Goal: Task Accomplishment & Management: Manage account settings

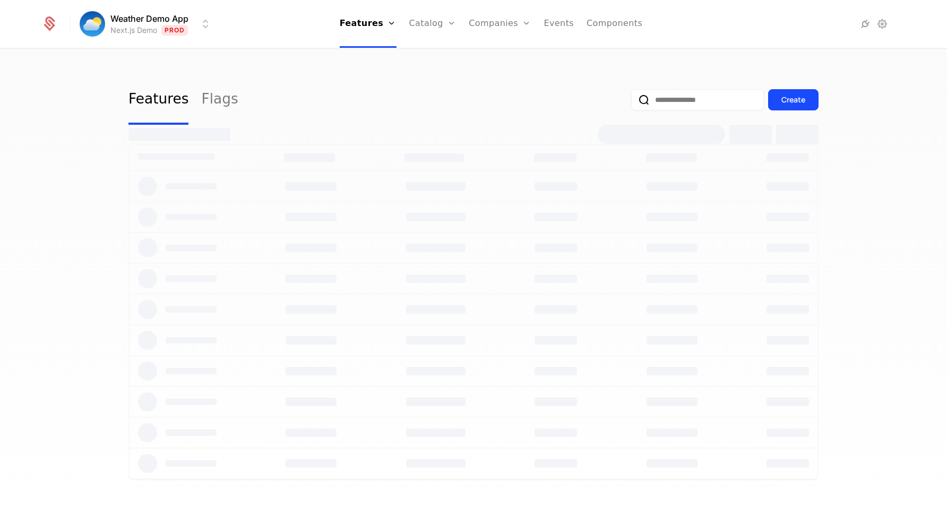
select select "***"
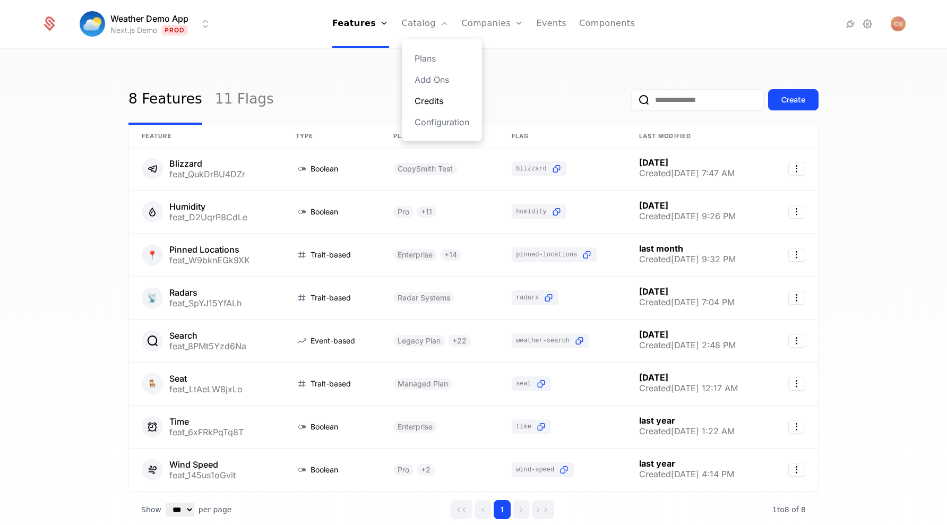
click at [431, 98] on link "Credits" at bounding box center [442, 101] width 55 height 13
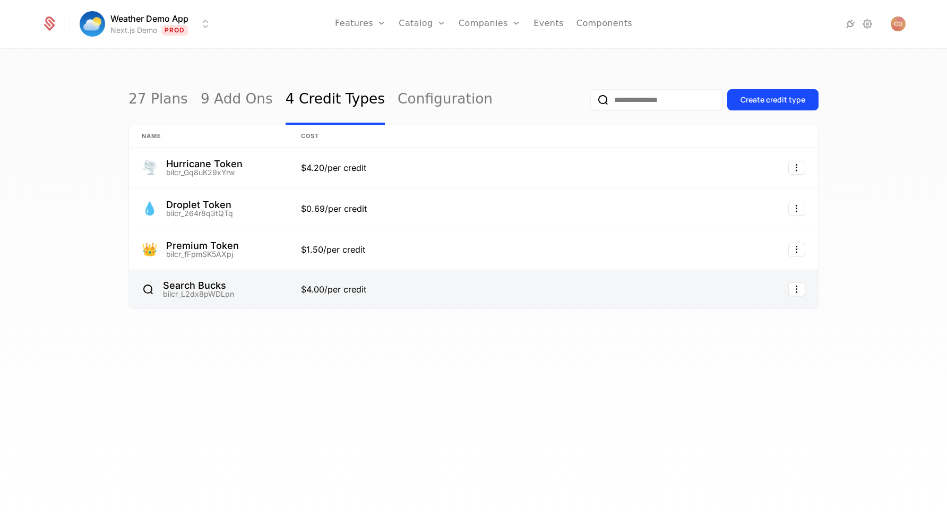
click at [381, 280] on link at bounding box center [469, 289] width 362 height 38
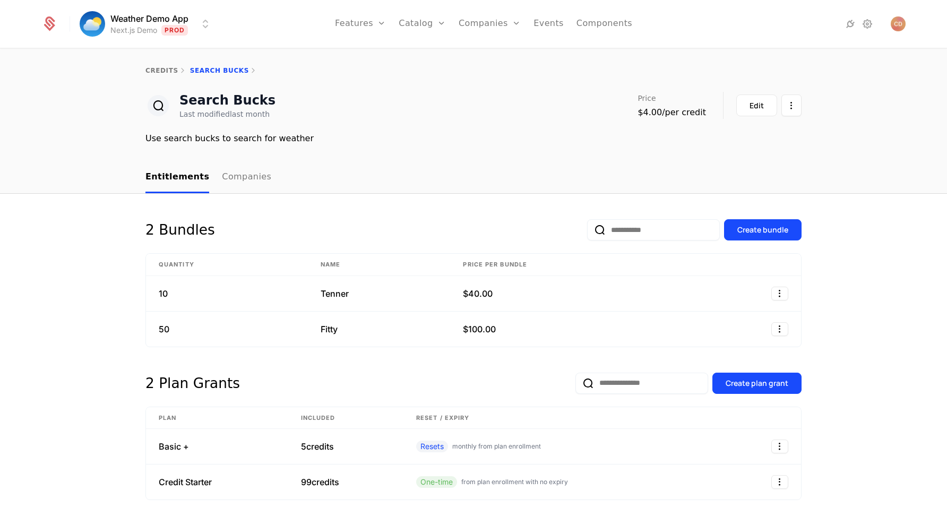
scroll to position [34, 0]
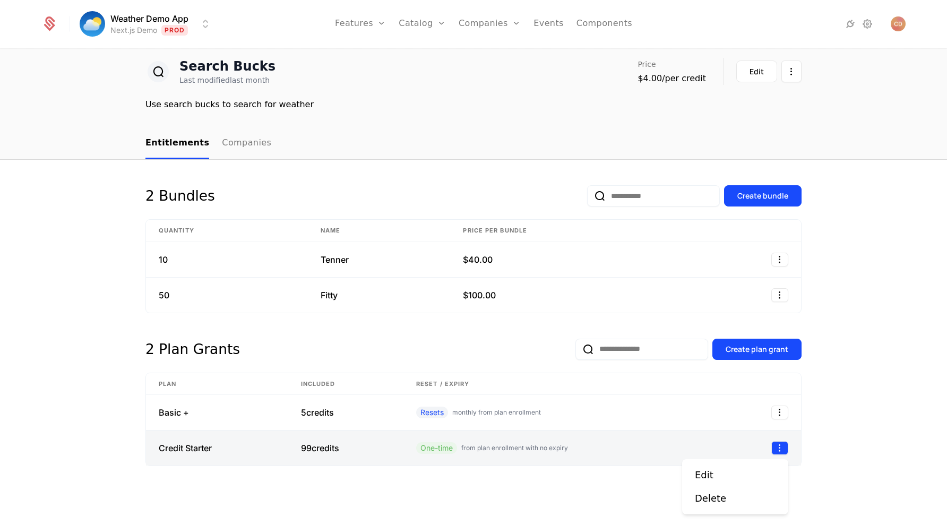
click at [774, 451] on icon "Select action" at bounding box center [780, 448] width 17 height 14
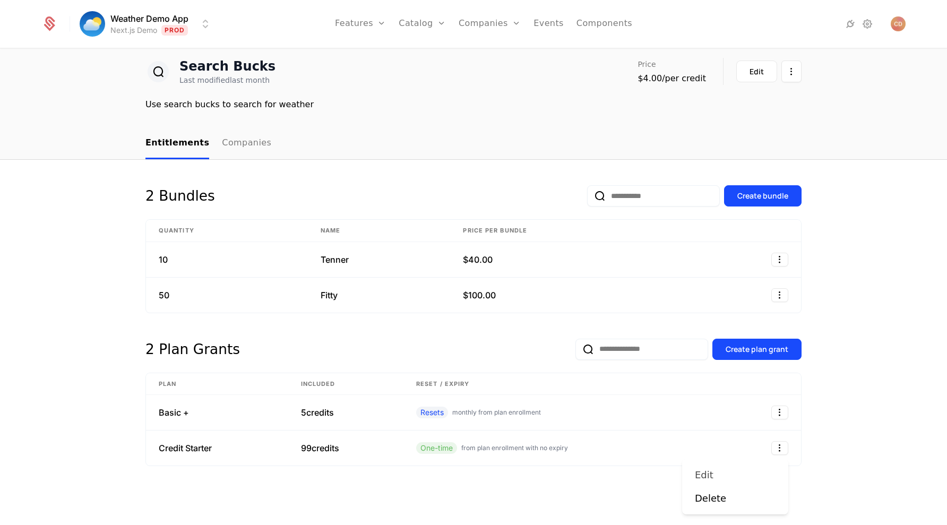
click at [737, 478] on div "Edit" at bounding box center [735, 475] width 81 height 15
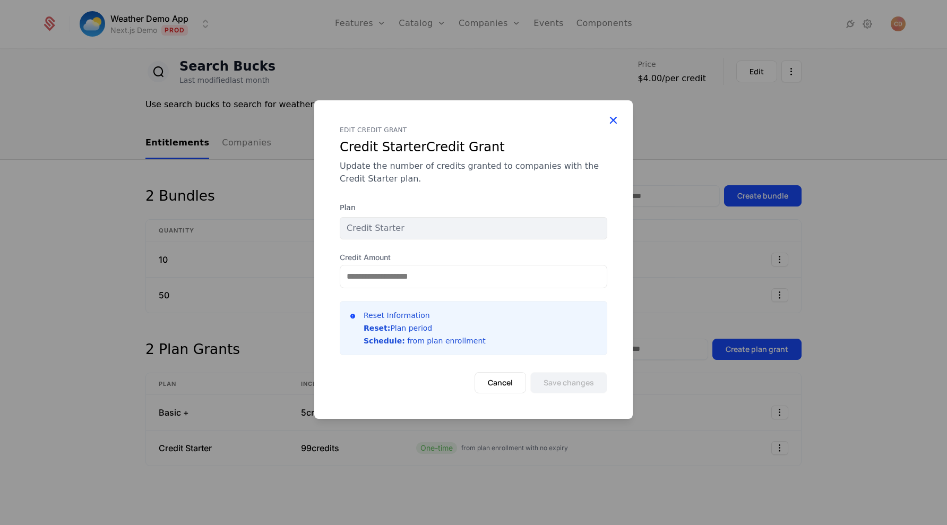
click at [617, 116] on icon at bounding box center [613, 120] width 14 height 14
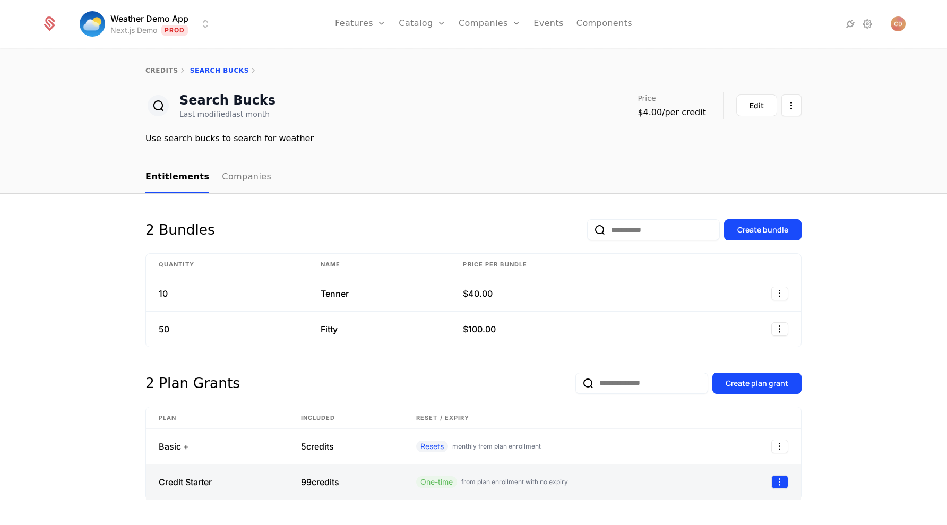
click at [787, 485] on icon "Select action" at bounding box center [780, 482] width 17 height 14
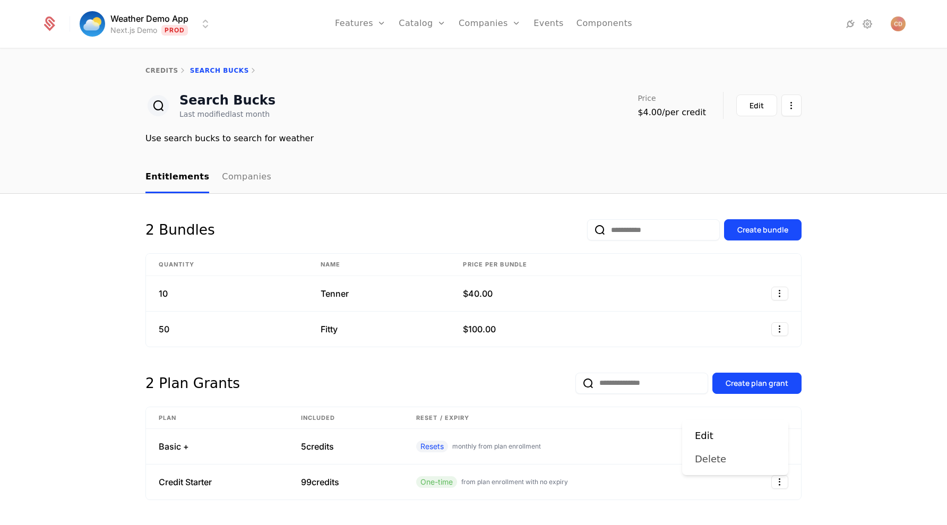
click at [749, 465] on div "Delete" at bounding box center [735, 459] width 81 height 15
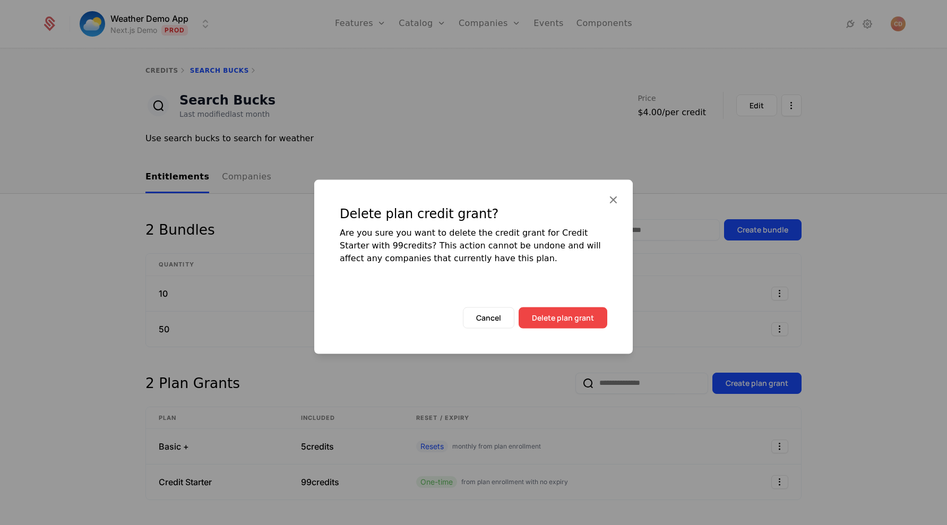
click at [571, 316] on button "Delete plan grant" at bounding box center [563, 317] width 89 height 21
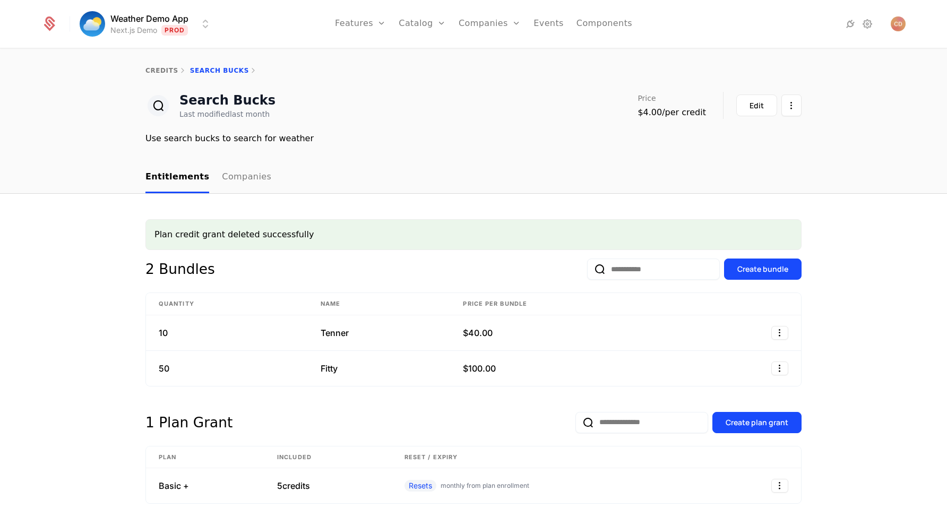
scroll to position [38, 0]
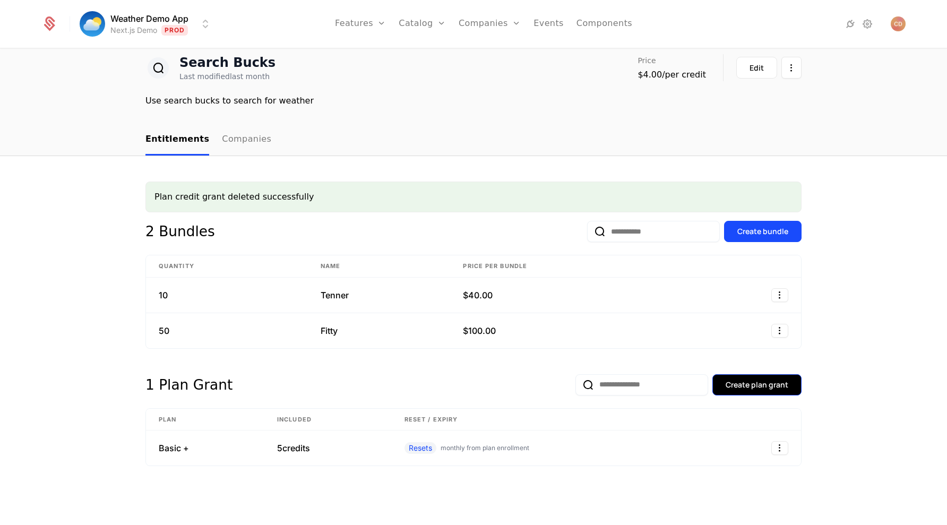
click at [758, 387] on div "Create plan grant" at bounding box center [757, 385] width 63 height 11
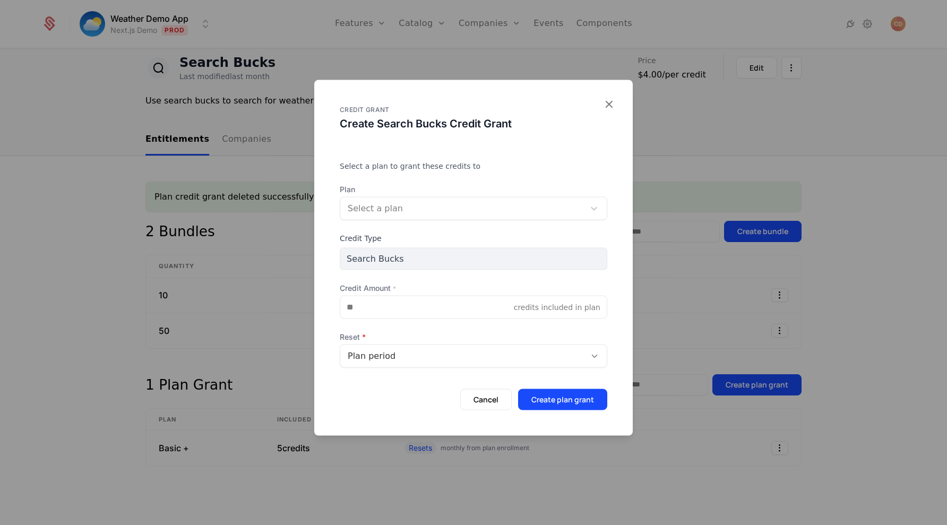
click at [391, 212] on div at bounding box center [462, 208] width 229 height 15
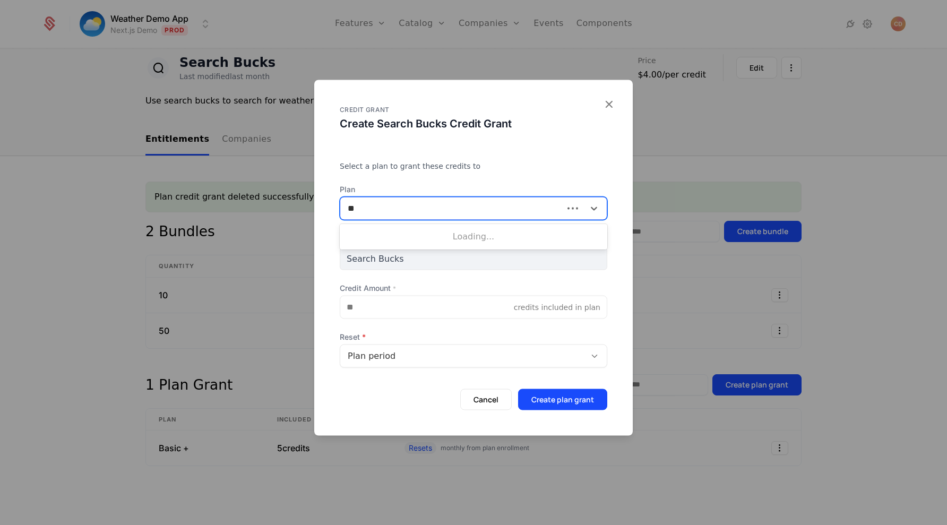
type input "***"
click at [399, 240] on div "Credit Starter" at bounding box center [473, 235] width 255 height 10
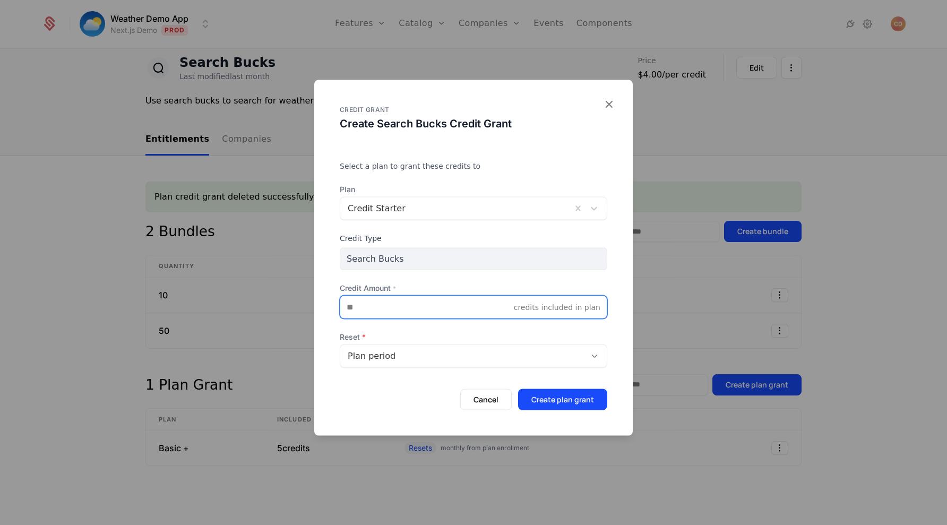
click at [392, 306] on input "Credit Amount *" at bounding box center [427, 307] width 174 height 22
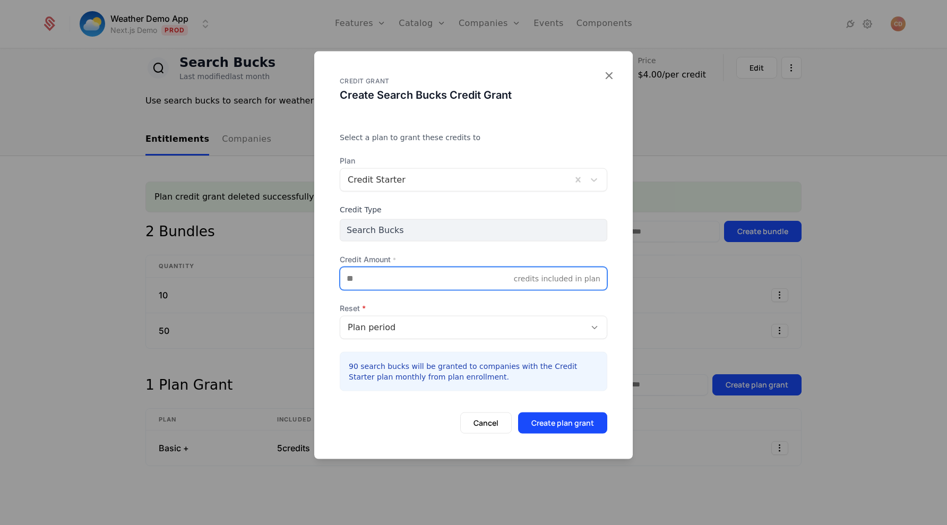
type input "**"
click at [417, 329] on div "Plan period" at bounding box center [463, 327] width 230 height 13
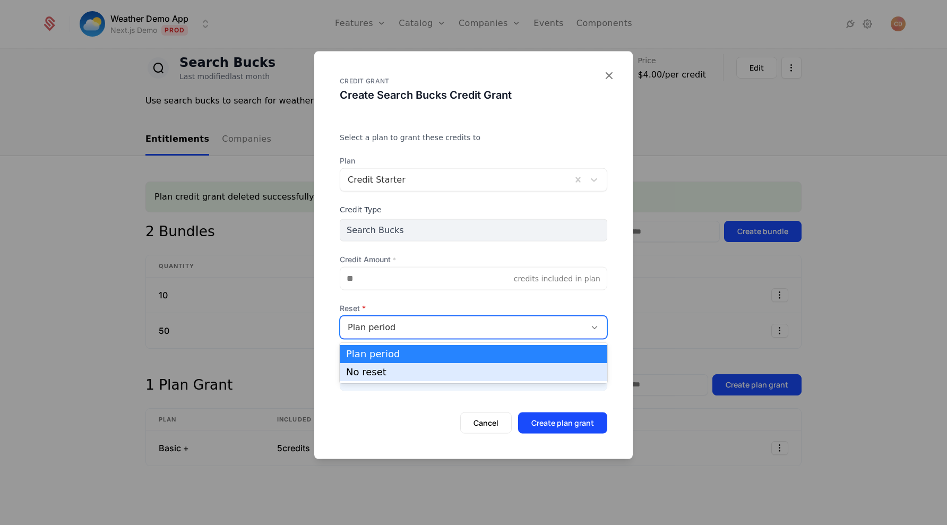
click at [394, 371] on div "No reset" at bounding box center [473, 372] width 255 height 10
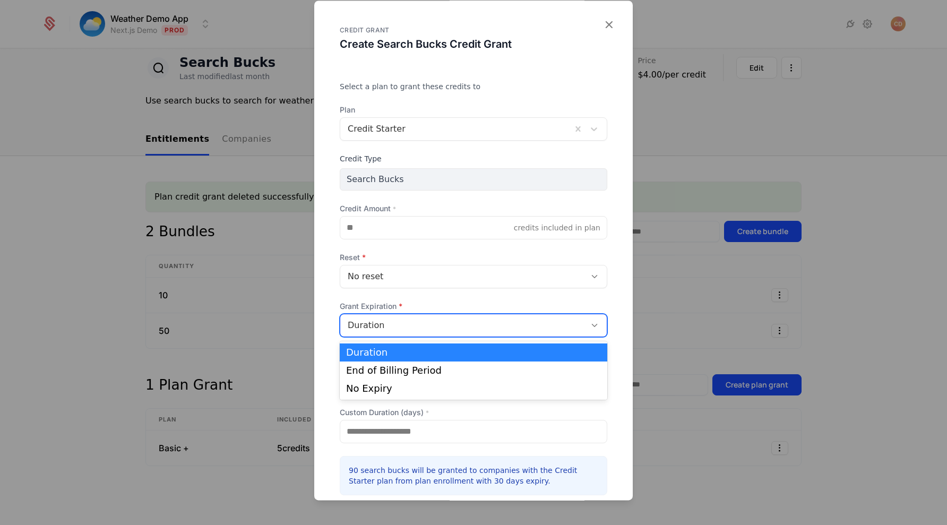
click at [473, 329] on div "Duration" at bounding box center [463, 325] width 230 height 13
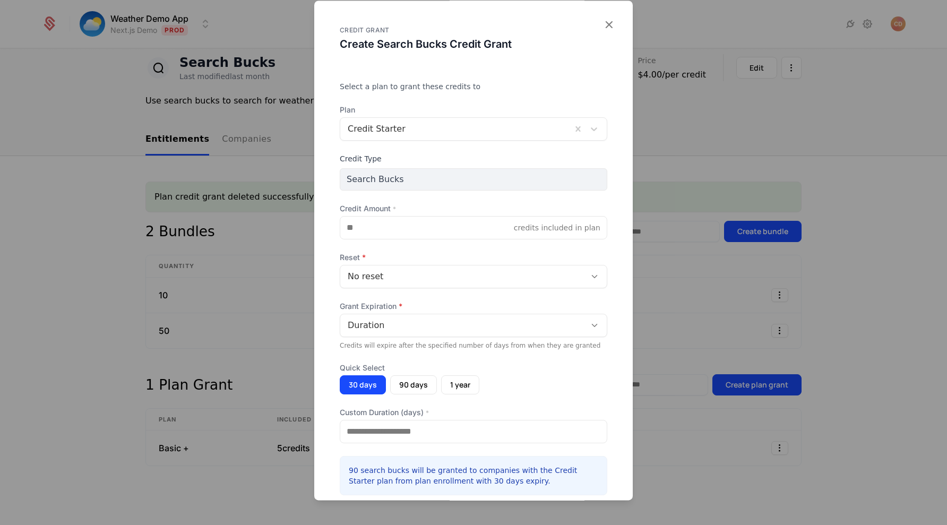
click at [481, 307] on span "Grant Expiration" at bounding box center [474, 306] width 268 height 11
click at [413, 380] on button "90 days" at bounding box center [413, 384] width 47 height 19
type input "**"
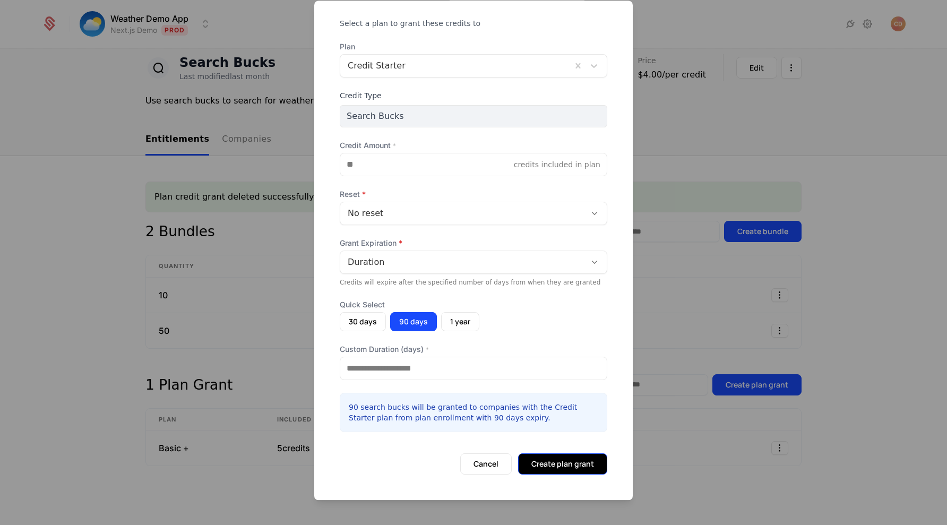
click at [538, 466] on button "Create plan grant" at bounding box center [562, 464] width 89 height 21
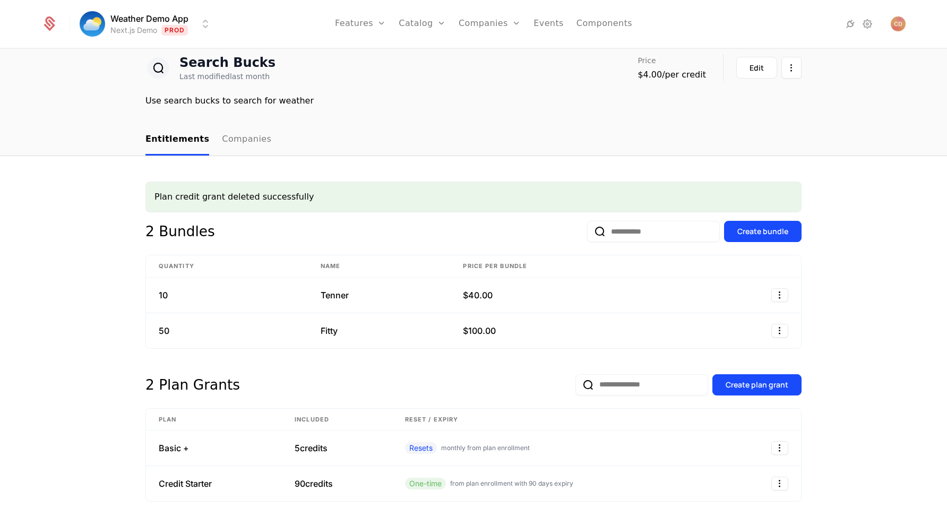
scroll to position [73, 0]
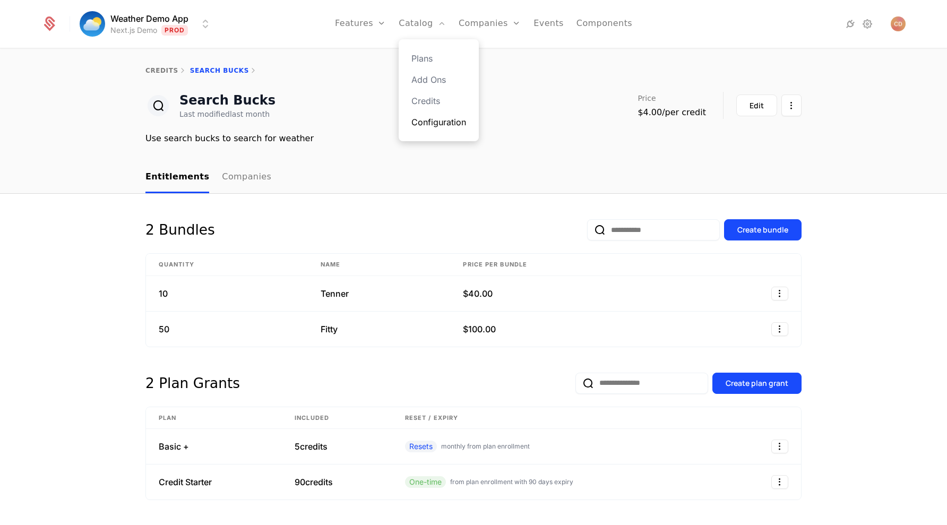
click at [434, 127] on link "Configuration" at bounding box center [439, 122] width 55 height 13
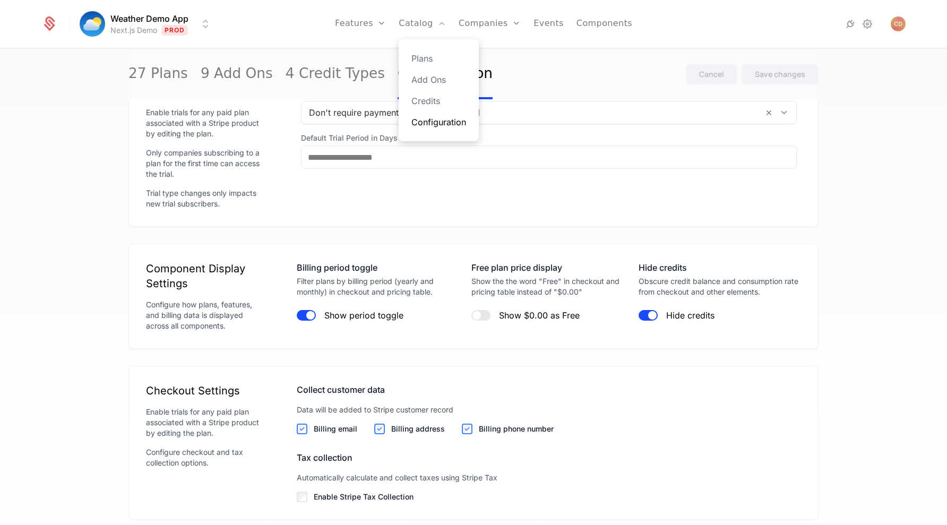
scroll to position [1172, 0]
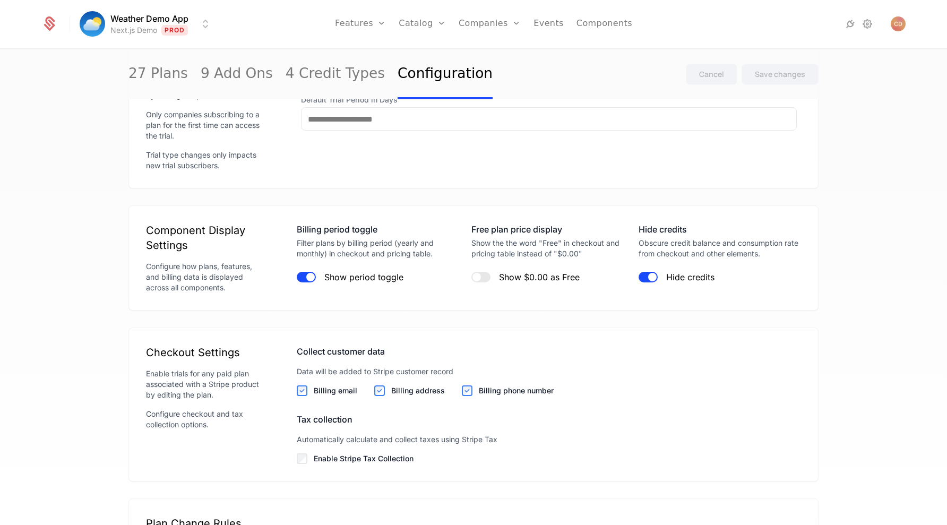
click at [651, 276] on span "button" at bounding box center [652, 277] width 8 height 8
click at [775, 80] on button "Save changes" at bounding box center [780, 74] width 77 height 21
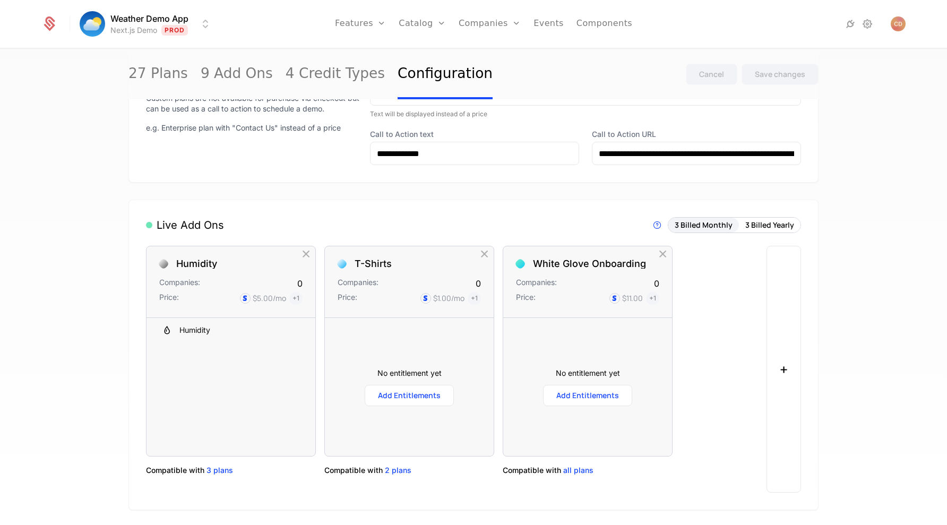
scroll to position [489, 0]
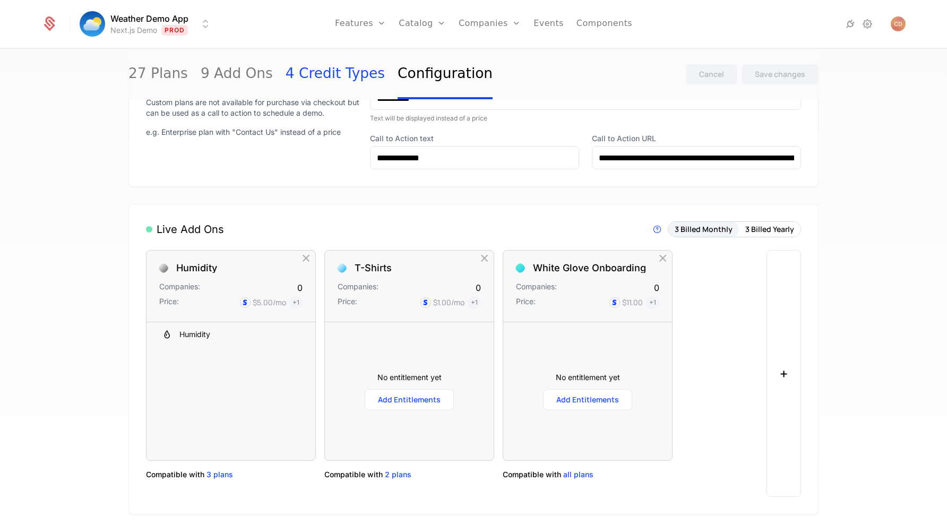
click at [316, 68] on link "4 Credit Types" at bounding box center [335, 74] width 99 height 50
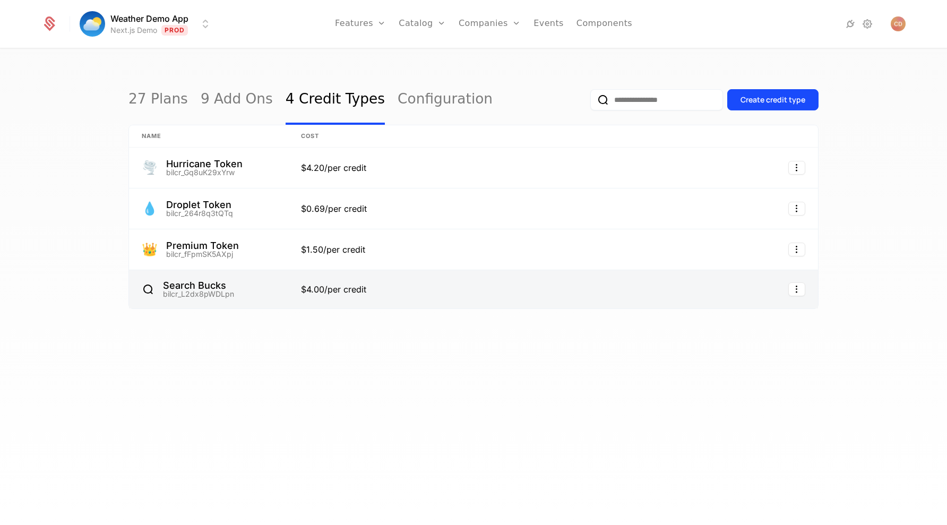
click at [244, 285] on link at bounding box center [208, 289] width 159 height 38
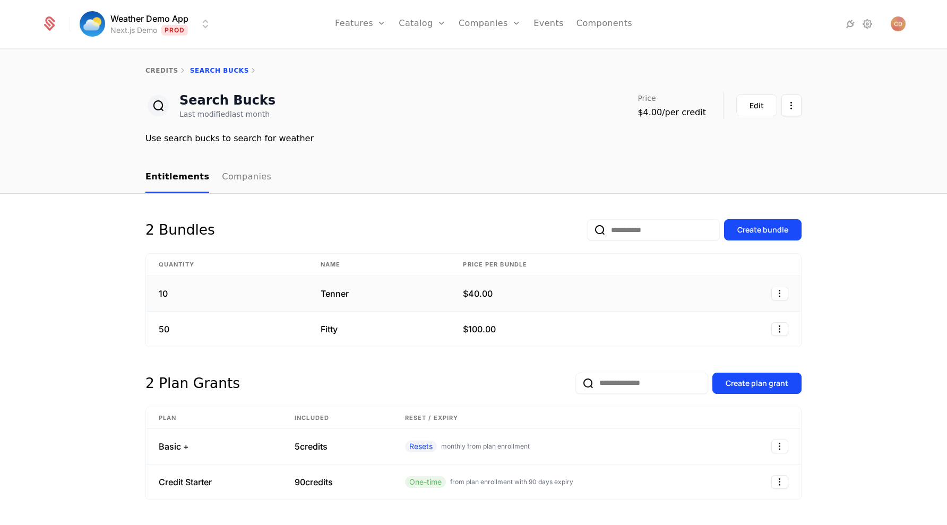
scroll to position [34, 0]
click at [166, 67] on link "credits" at bounding box center [162, 70] width 33 height 7
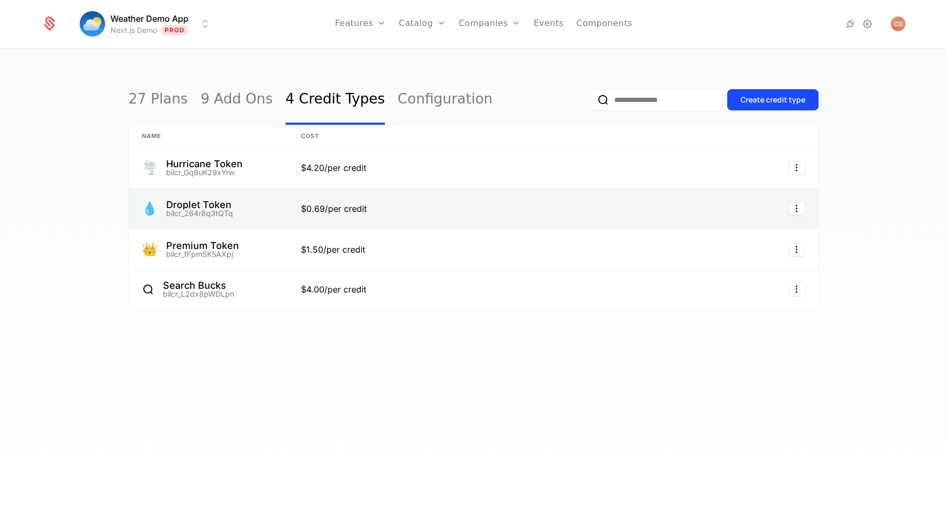
click at [265, 210] on link at bounding box center [208, 209] width 159 height 40
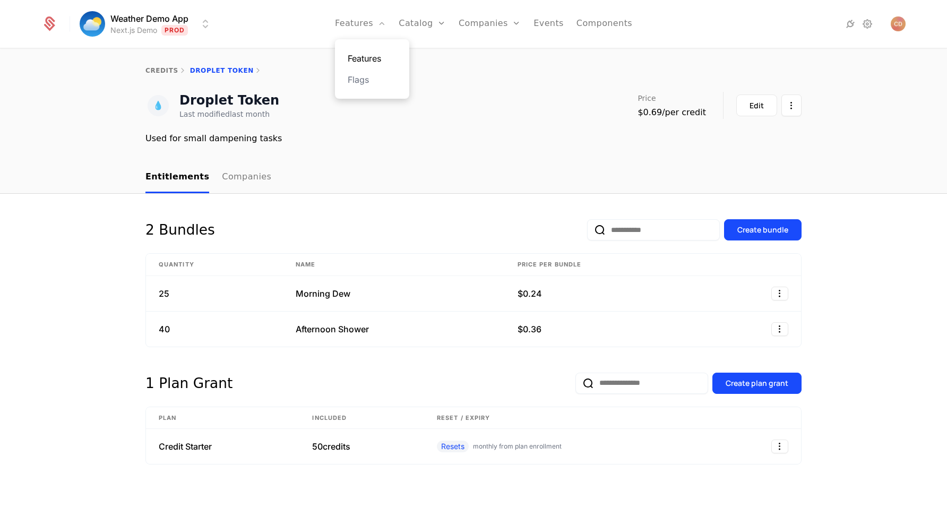
click at [370, 57] on link "Features" at bounding box center [372, 58] width 49 height 13
select select "***"
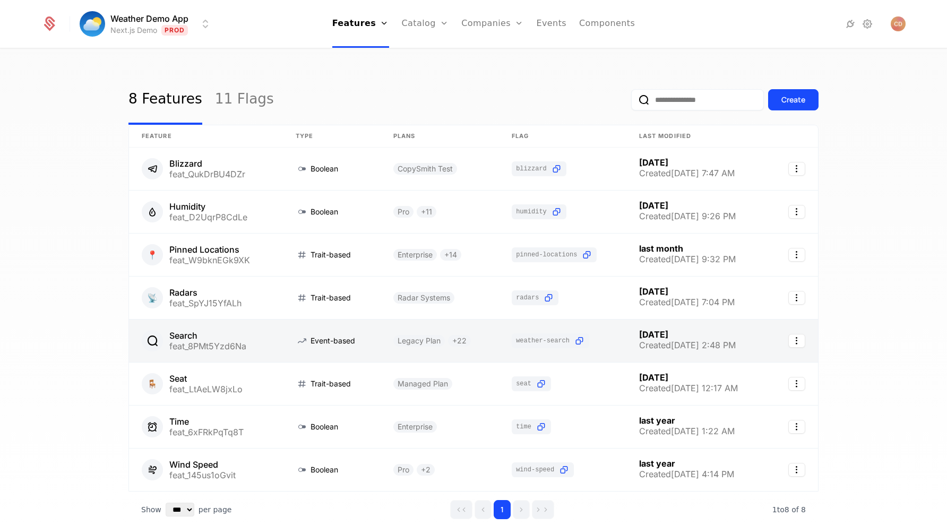
click at [224, 328] on link at bounding box center [206, 341] width 154 height 42
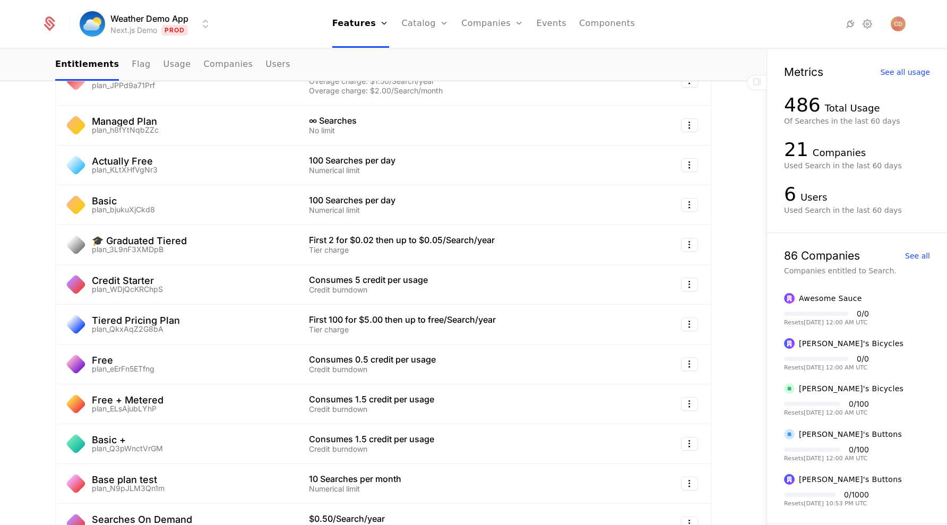
scroll to position [612, 0]
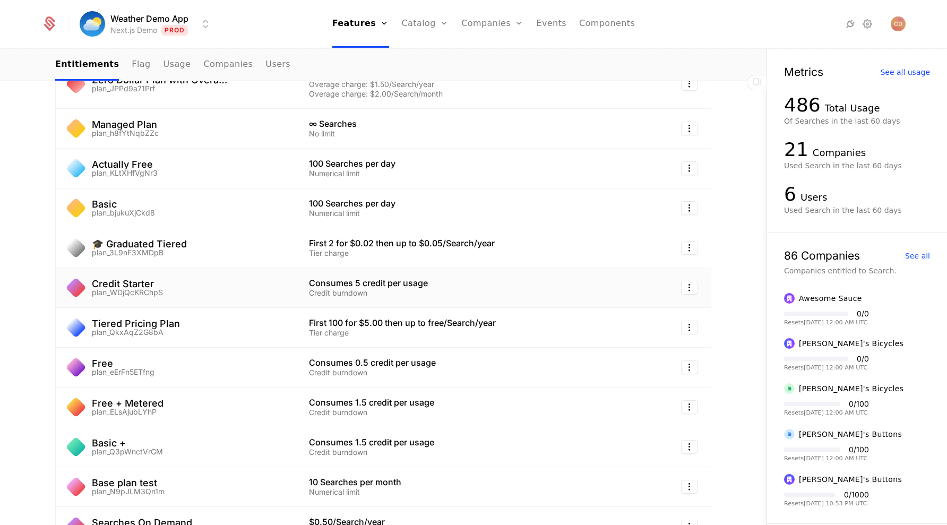
click at [231, 297] on td "Credit Starter plan_WDjQcKRChpS" at bounding box center [176, 288] width 241 height 40
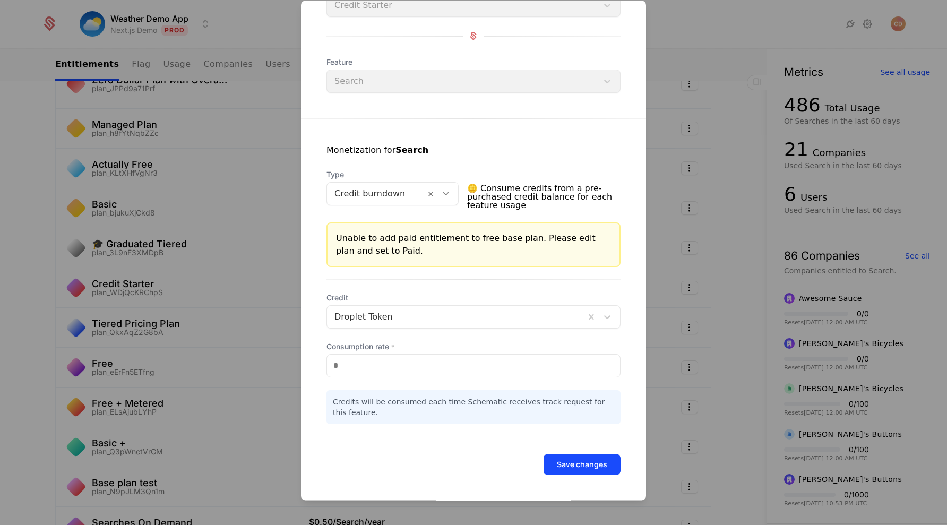
scroll to position [89, 0]
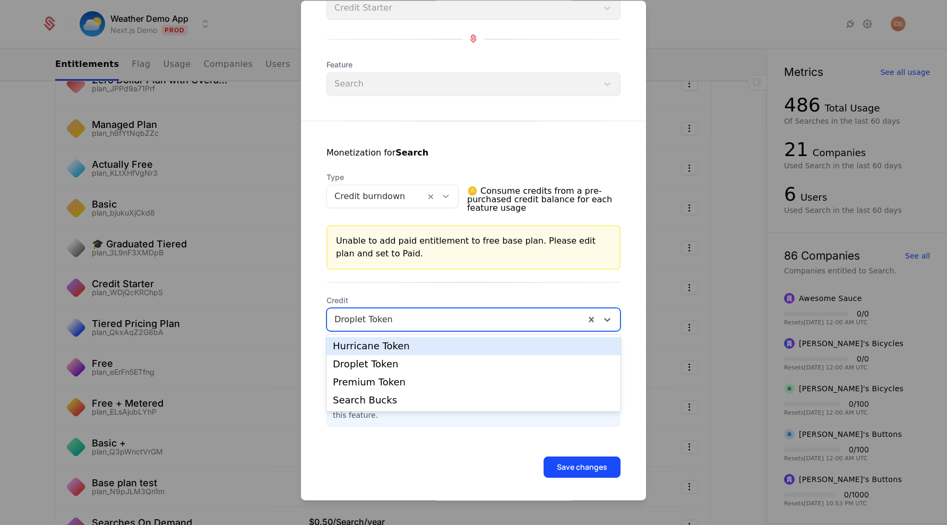
click at [466, 311] on div "Droplet Token" at bounding box center [456, 319] width 258 height 19
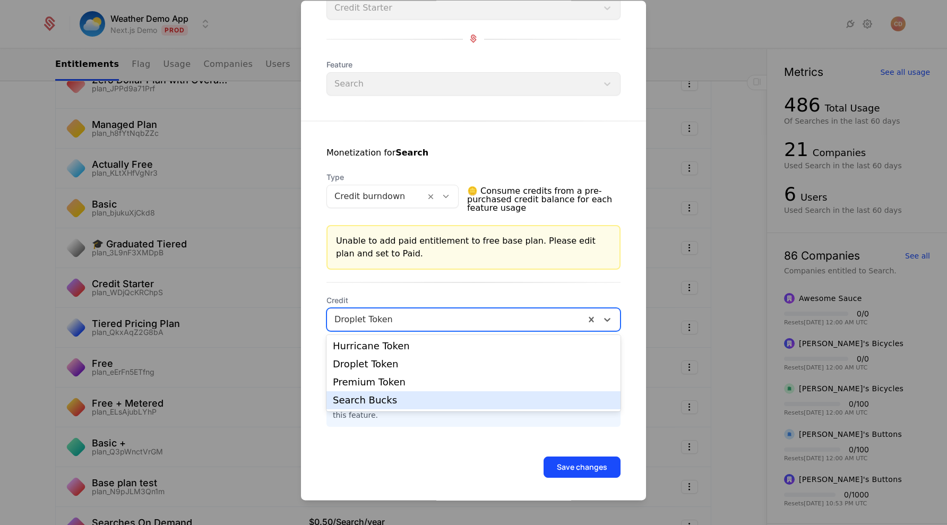
click at [415, 397] on div "Search Bucks" at bounding box center [473, 401] width 281 height 10
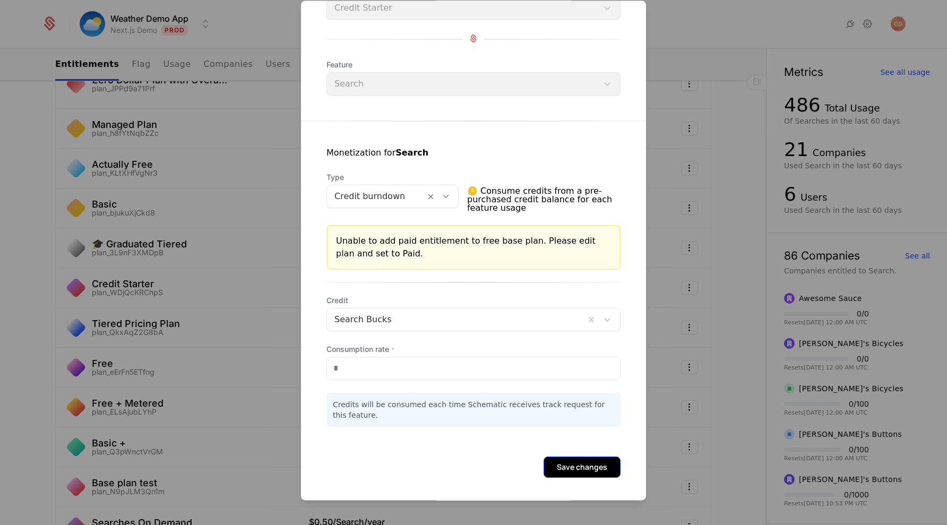
click at [571, 466] on button "Save changes" at bounding box center [582, 467] width 77 height 21
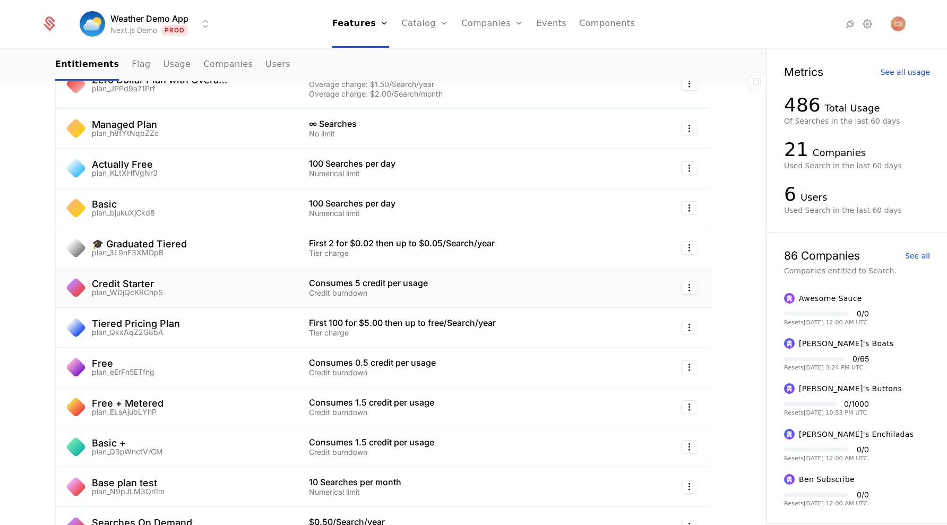
click at [233, 287] on div "Credit Starter plan_WDjQcKRChpS" at bounding box center [176, 287] width 215 height 17
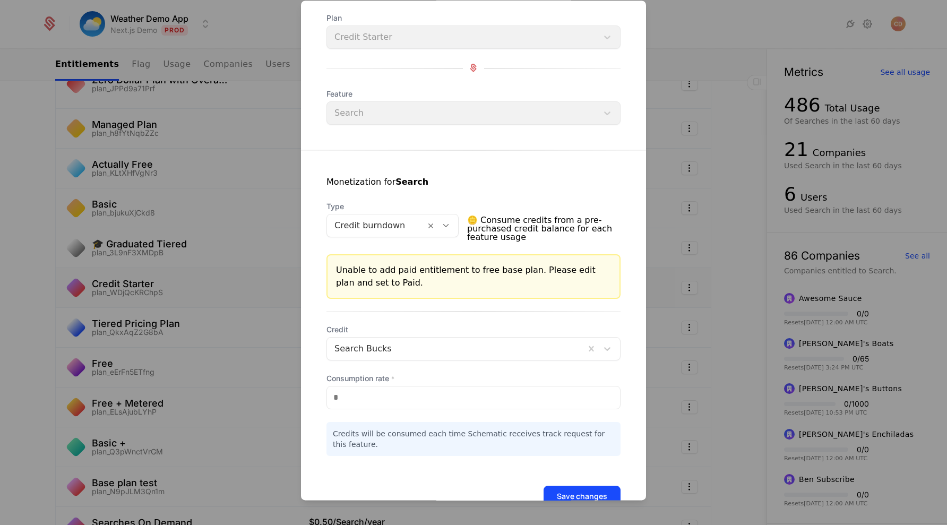
scroll to position [92, 0]
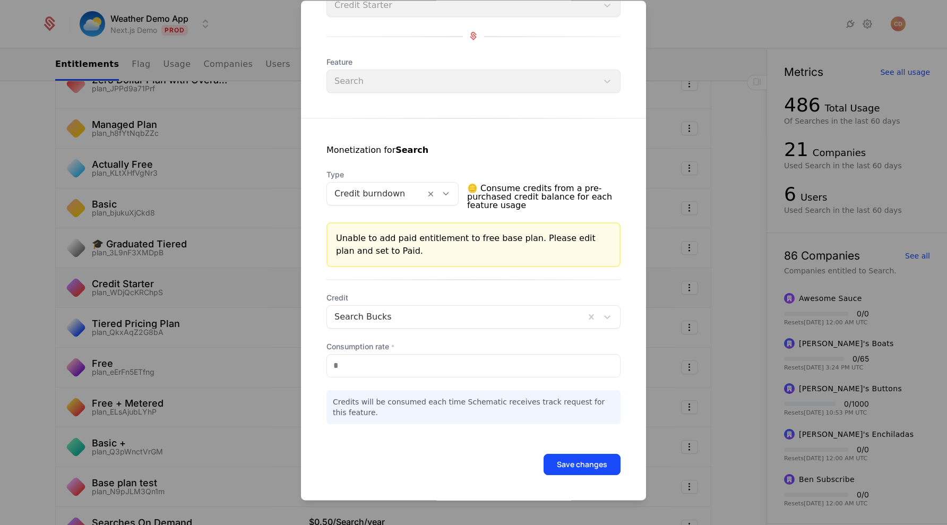
click at [481, 319] on div at bounding box center [456, 317] width 243 height 15
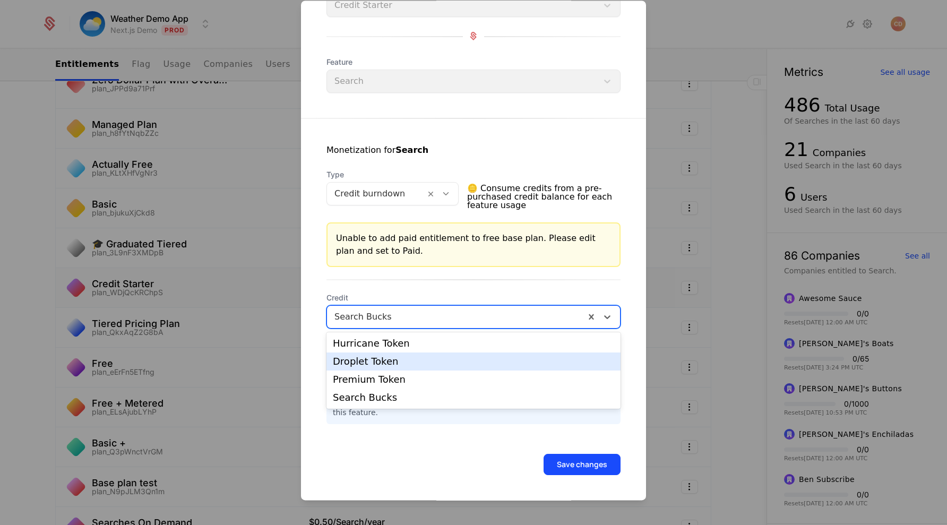
click at [450, 354] on div "Droplet Token" at bounding box center [474, 362] width 294 height 18
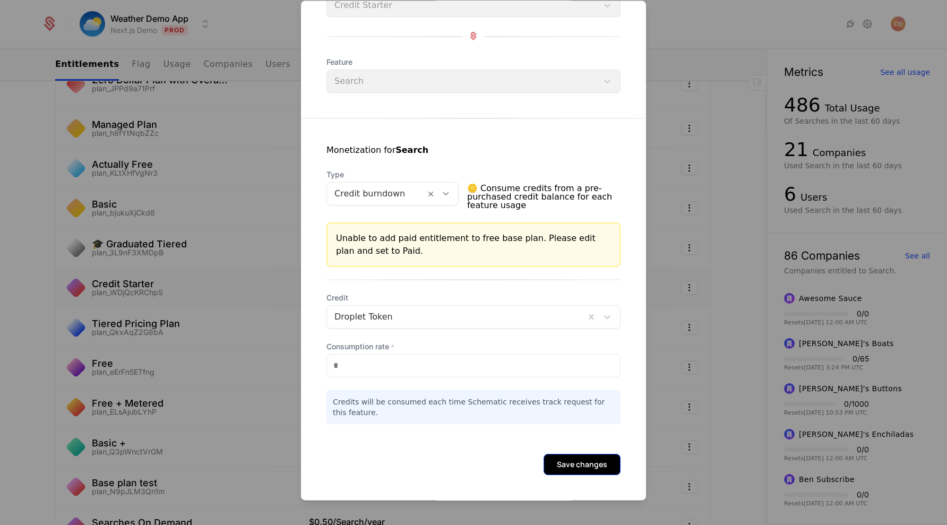
click at [568, 458] on button "Save changes" at bounding box center [582, 464] width 77 height 21
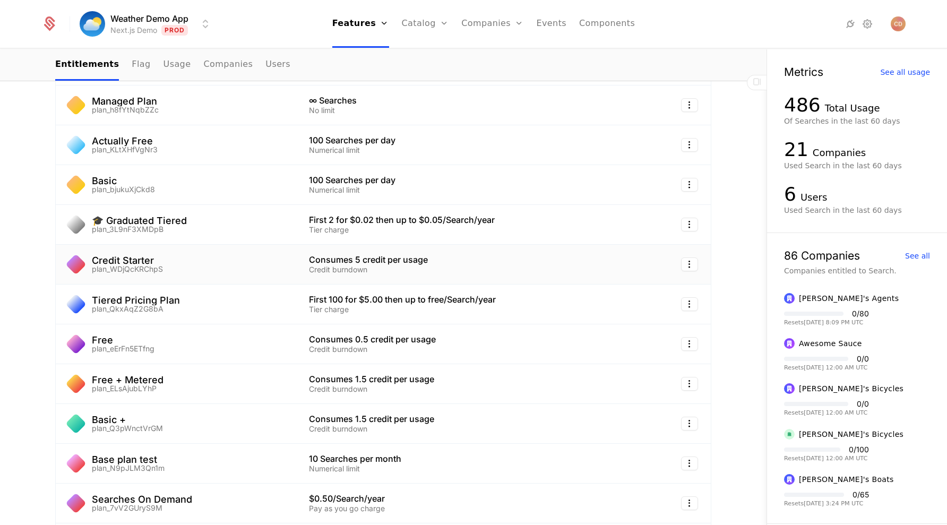
scroll to position [636, 0]
click at [192, 280] on td "Credit Starter plan_WDjQcKRChpS" at bounding box center [176, 264] width 241 height 40
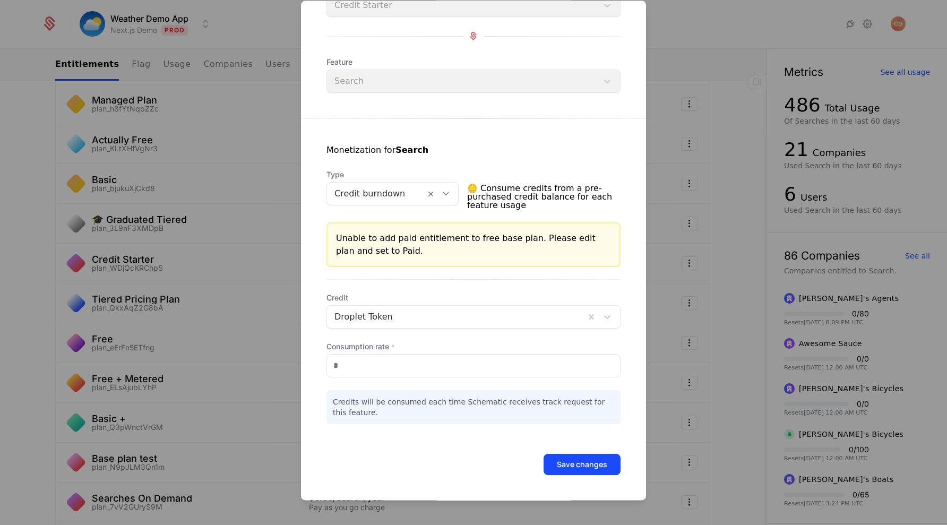
scroll to position [0, 0]
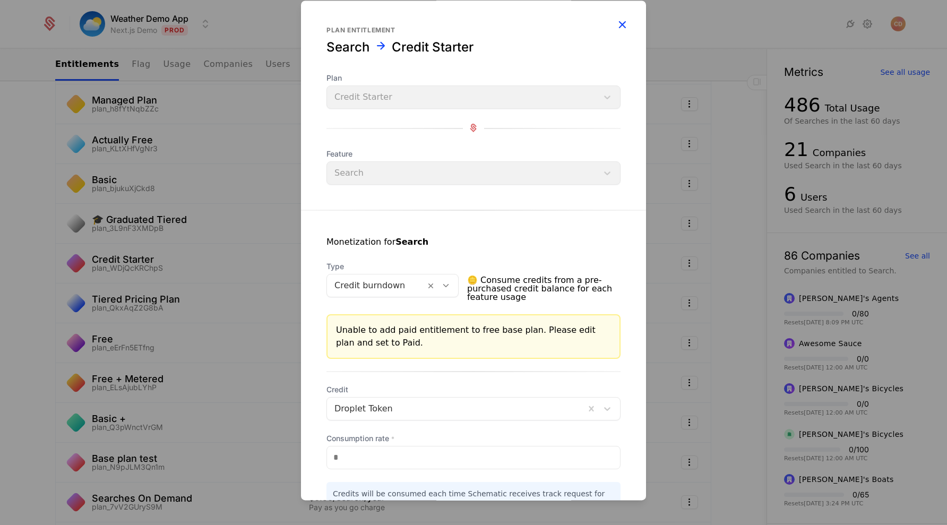
click at [627, 20] on icon "button" at bounding box center [622, 25] width 14 height 14
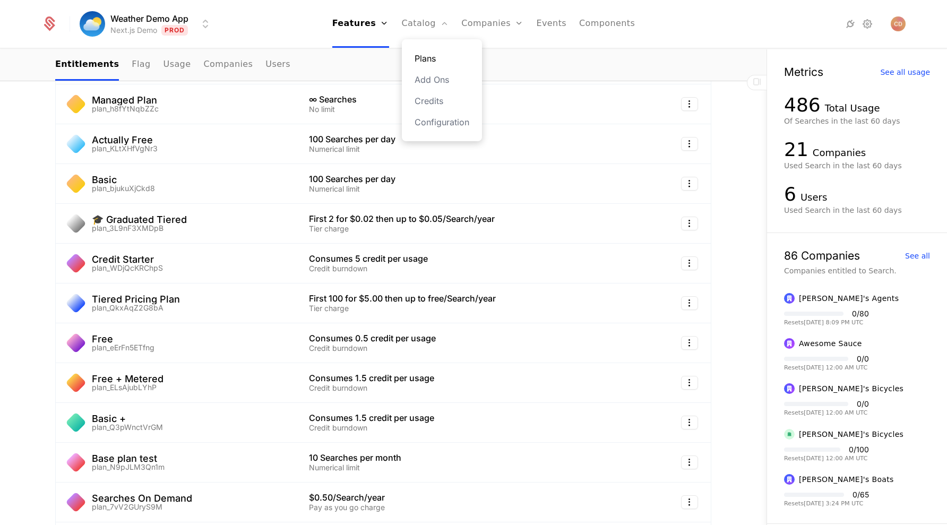
click at [429, 57] on link "Plans" at bounding box center [442, 58] width 55 height 13
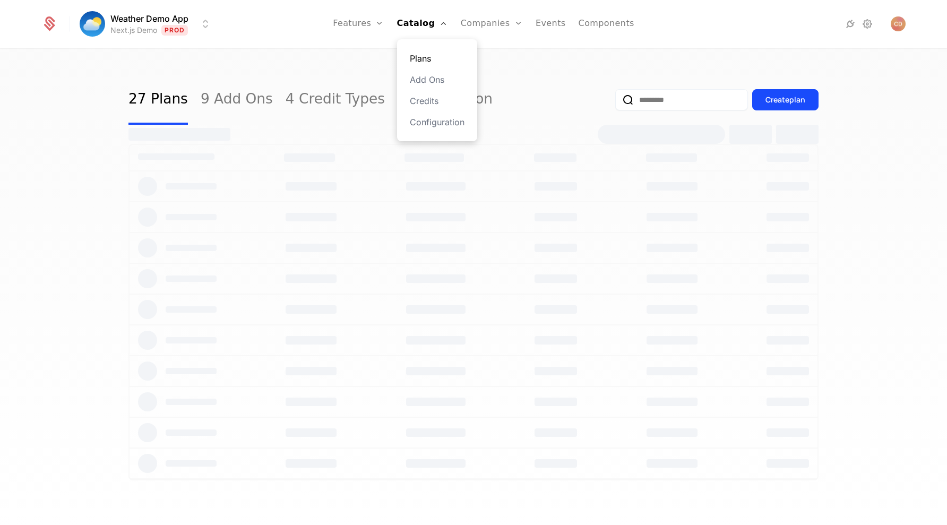
select select "***"
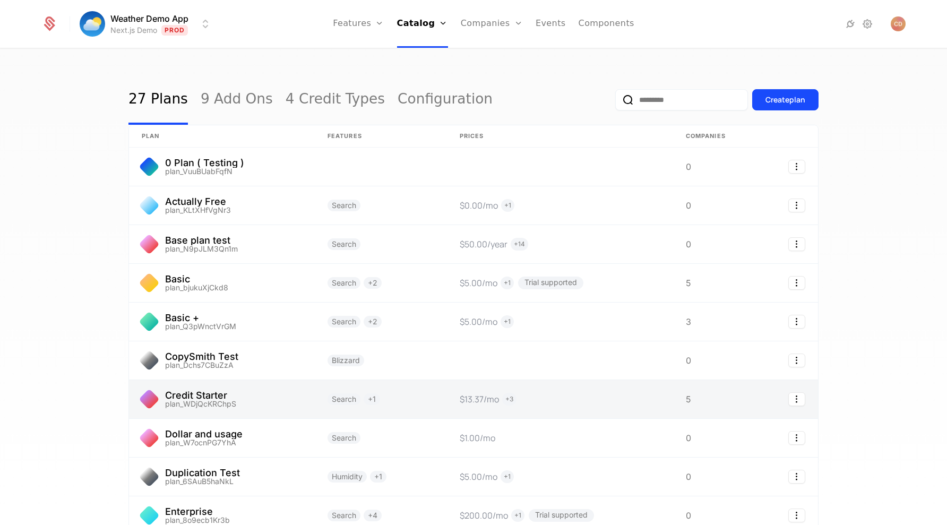
click at [273, 392] on link at bounding box center [222, 399] width 186 height 38
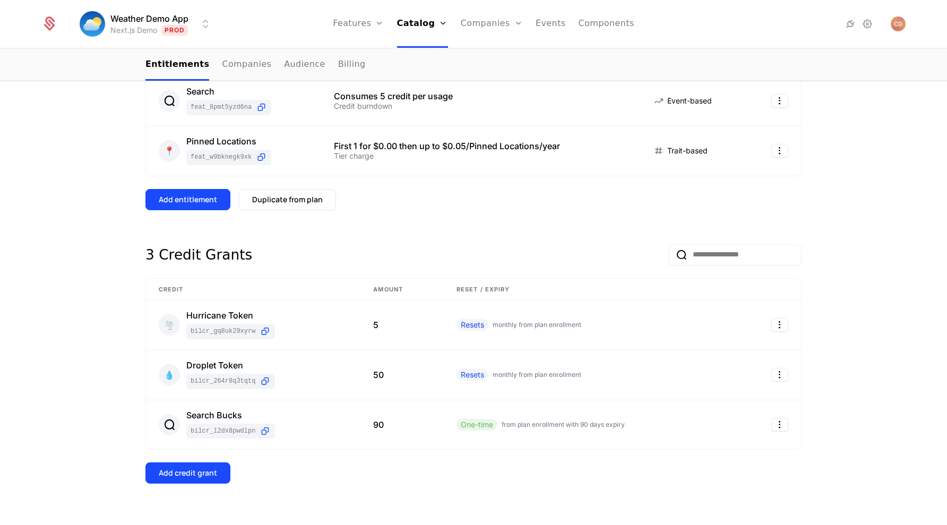
scroll to position [218, 0]
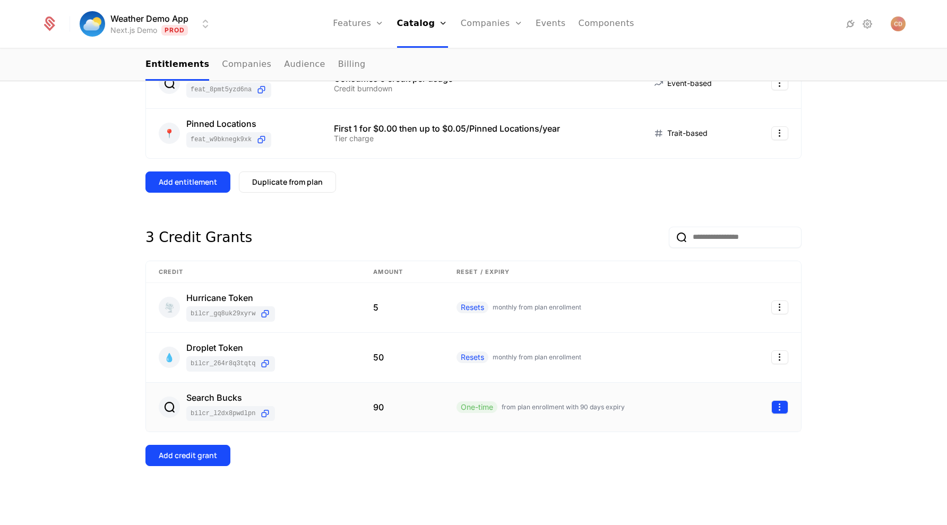
click at [785, 407] on html "Weather Demo App Next.js Demo Prod Features Features Flags Catalog Plans Add On…" at bounding box center [473, 262] width 947 height 525
click at [731, 431] on div "Delete" at bounding box center [735, 434] width 81 height 15
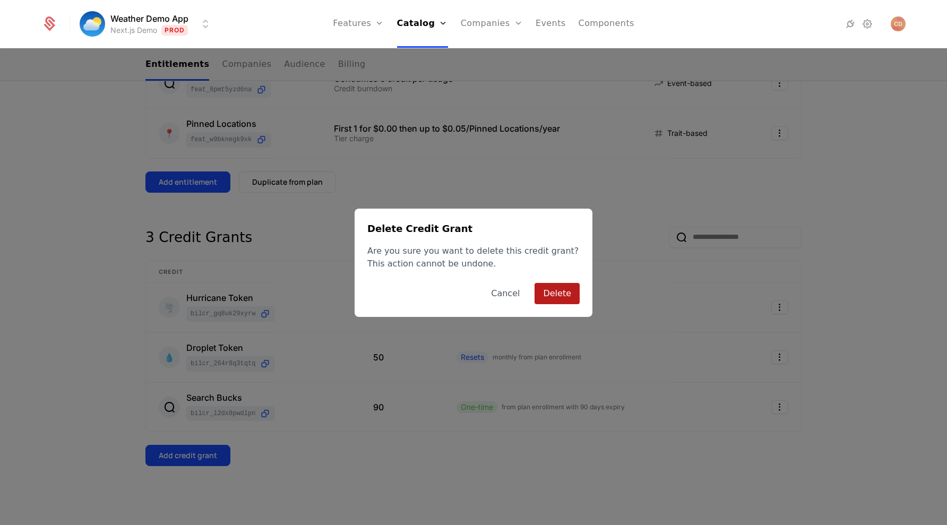
click at [561, 296] on button "Delete" at bounding box center [557, 293] width 45 height 21
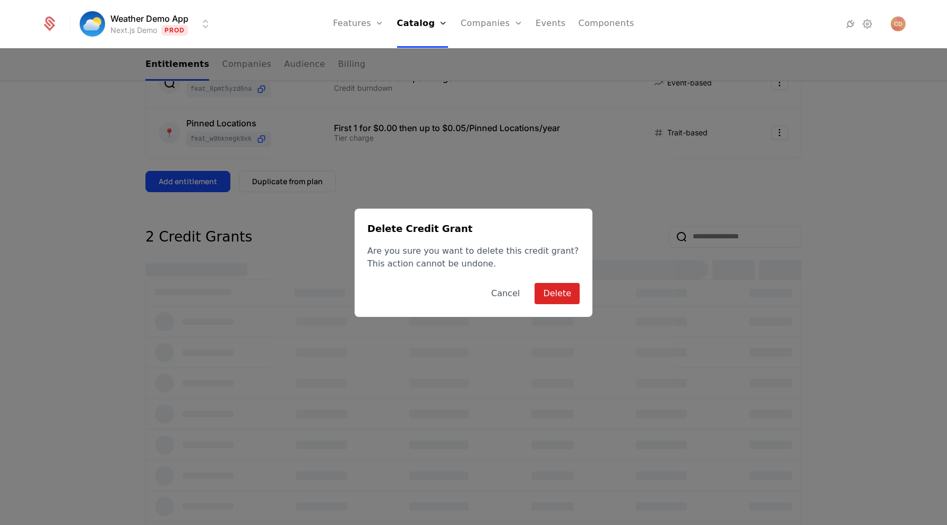
scroll to position [208, 0]
